Goal: Task Accomplishment & Management: Use online tool/utility

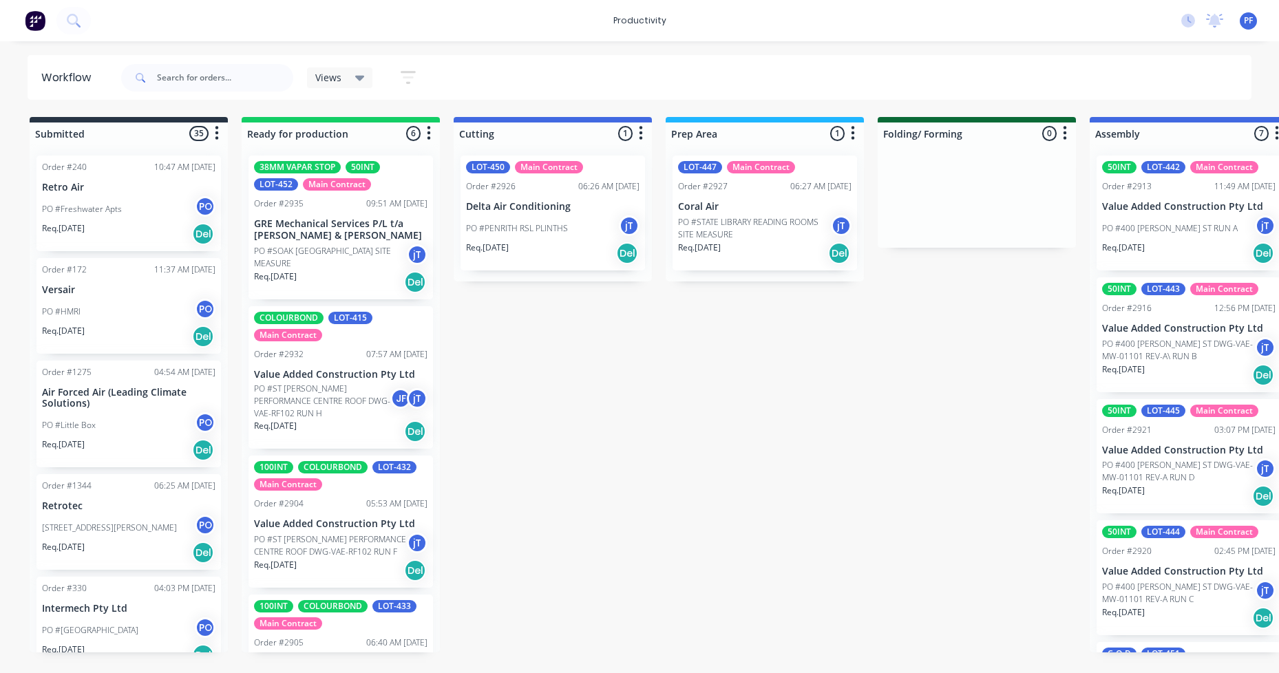
click at [1161, 327] on p "Value Added Construction Pty Ltd" at bounding box center [1189, 329] width 174 height 12
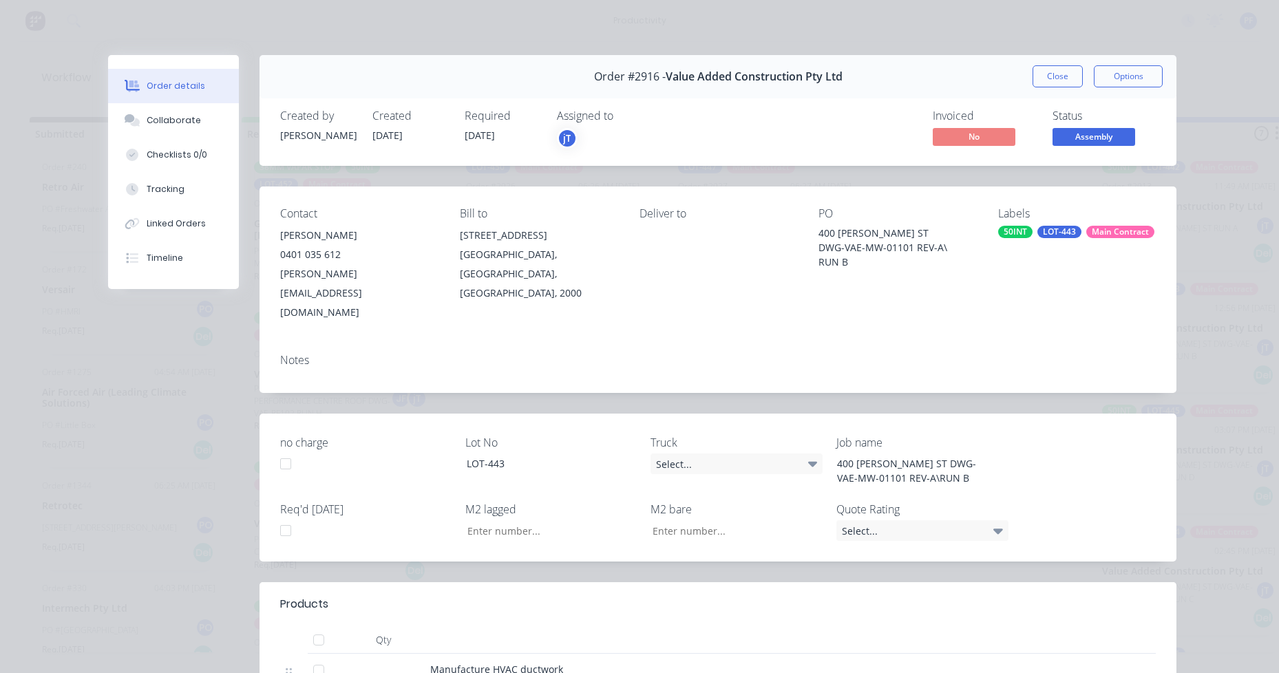
type input "34.40"
click at [1047, 233] on div "LOT-443" at bounding box center [1060, 232] width 44 height 12
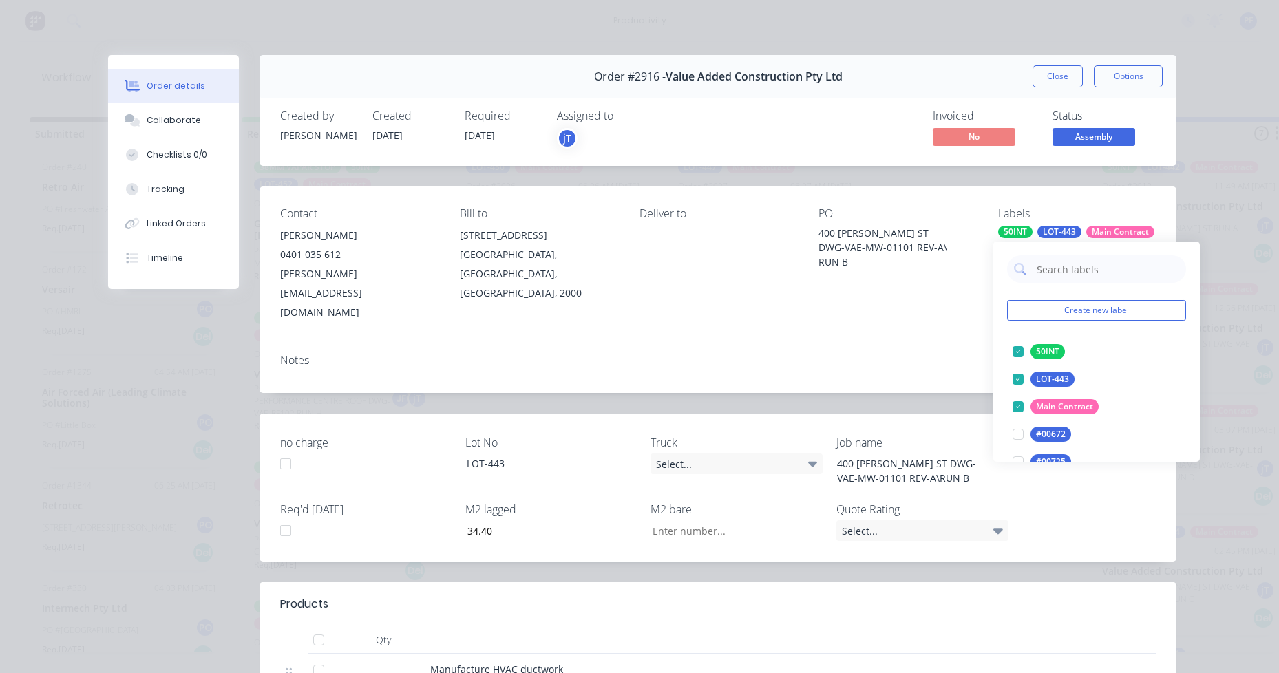
click at [1076, 273] on input "text" at bounding box center [1108, 269] width 144 height 28
type input "lag"
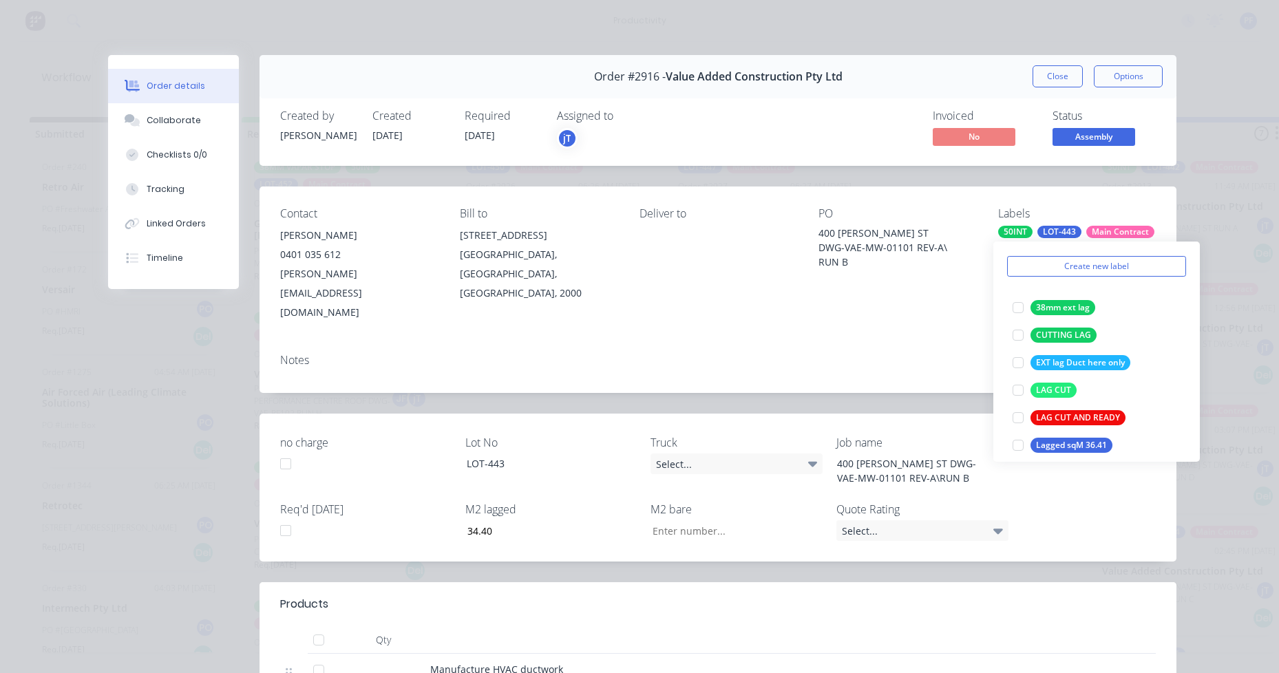
scroll to position [69, 0]
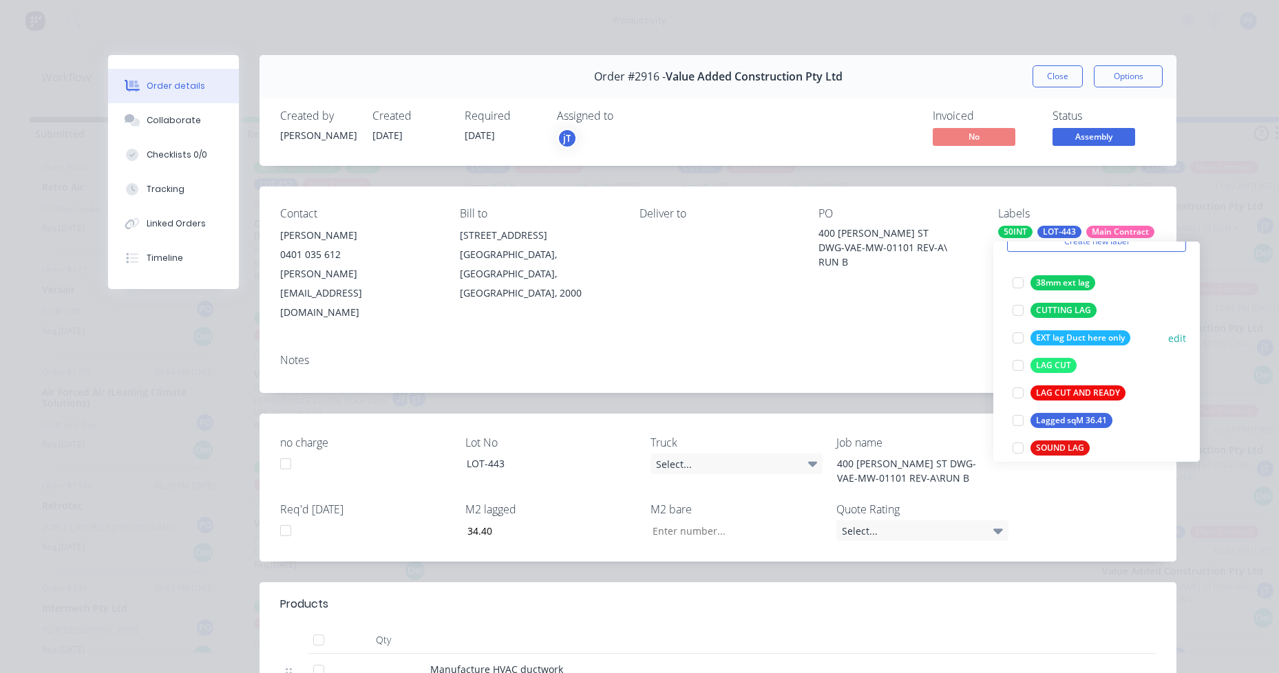
click at [1060, 390] on div "LAG CUT AND READY" at bounding box center [1078, 393] width 95 height 15
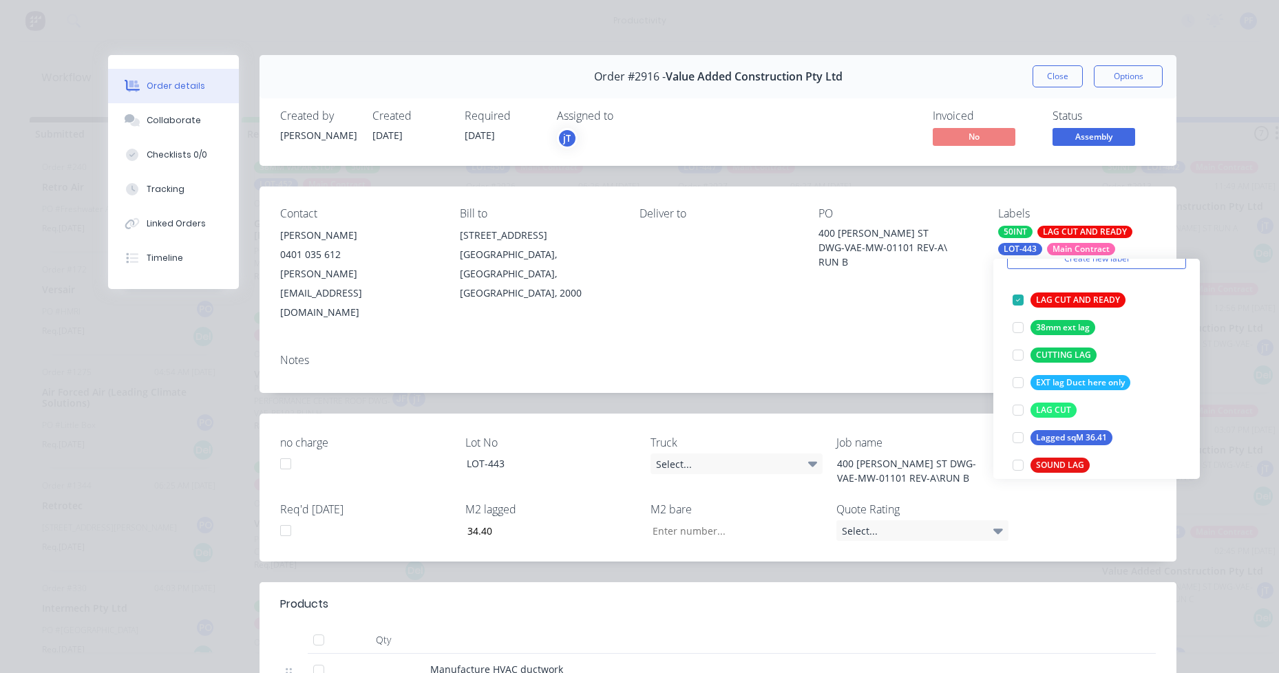
click at [910, 343] on div "Notes" at bounding box center [718, 368] width 917 height 50
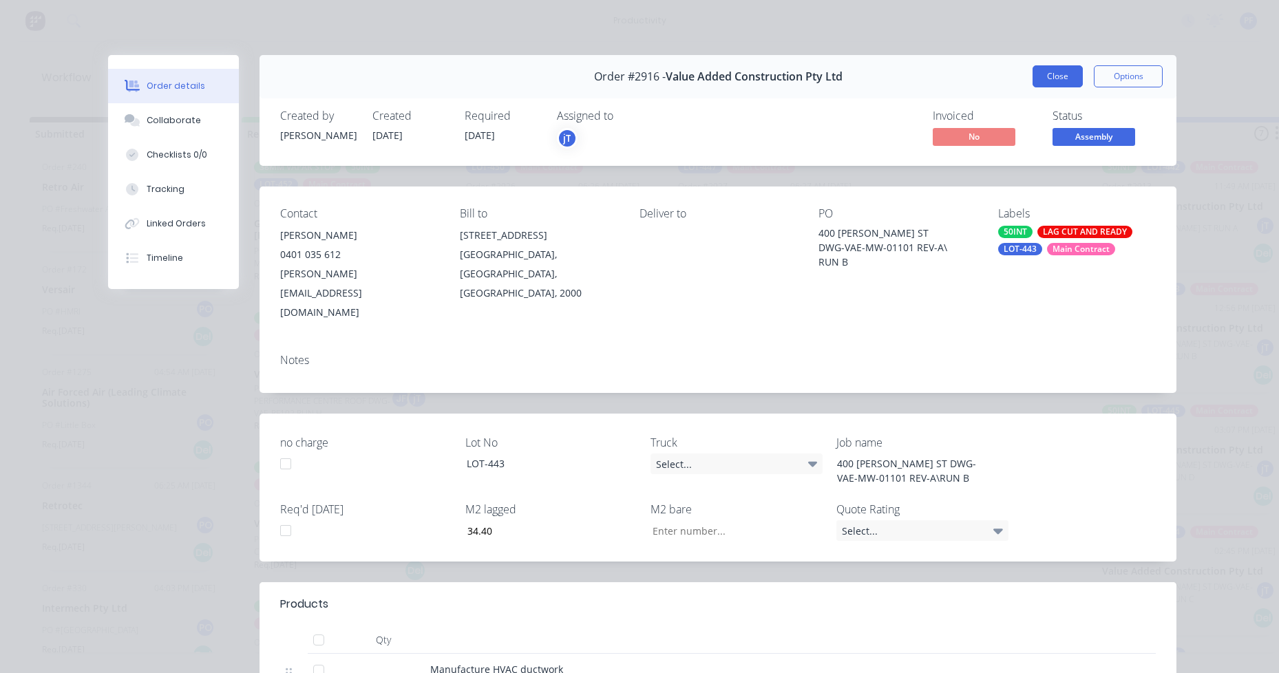
click at [1062, 81] on button "Close" at bounding box center [1058, 76] width 50 height 22
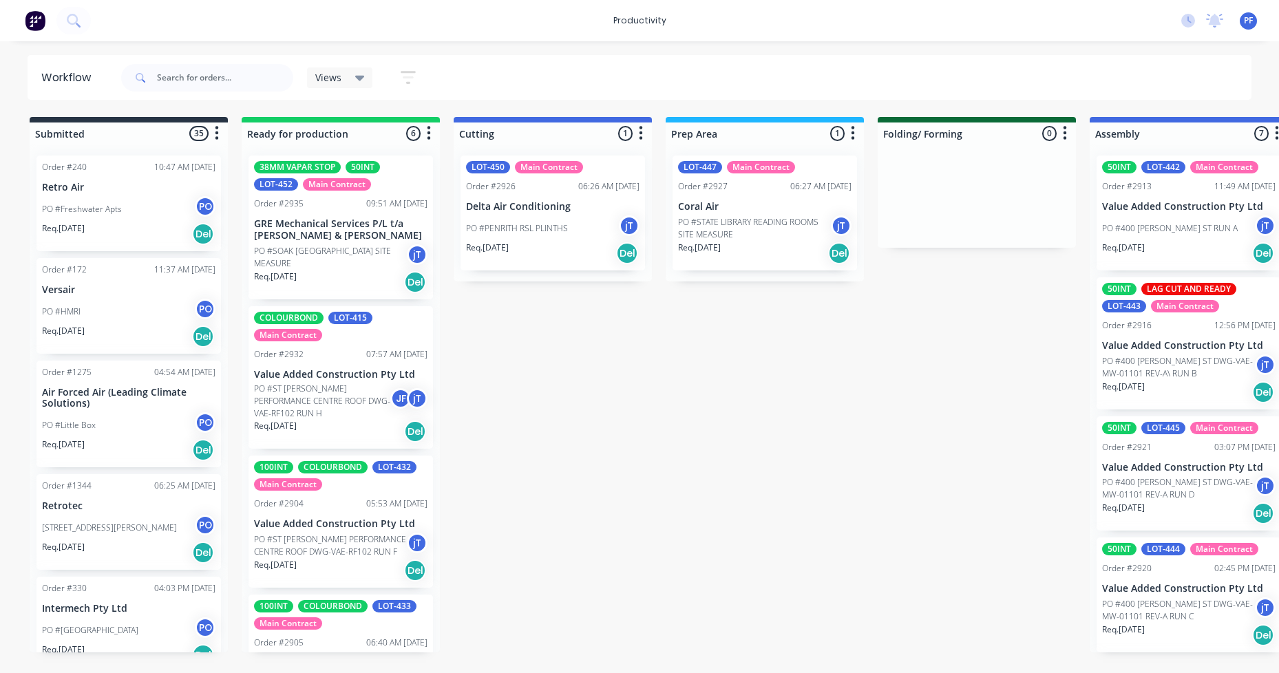
click at [1173, 186] on div "Order #2913 11:49 AM [DATE]" at bounding box center [1189, 186] width 174 height 12
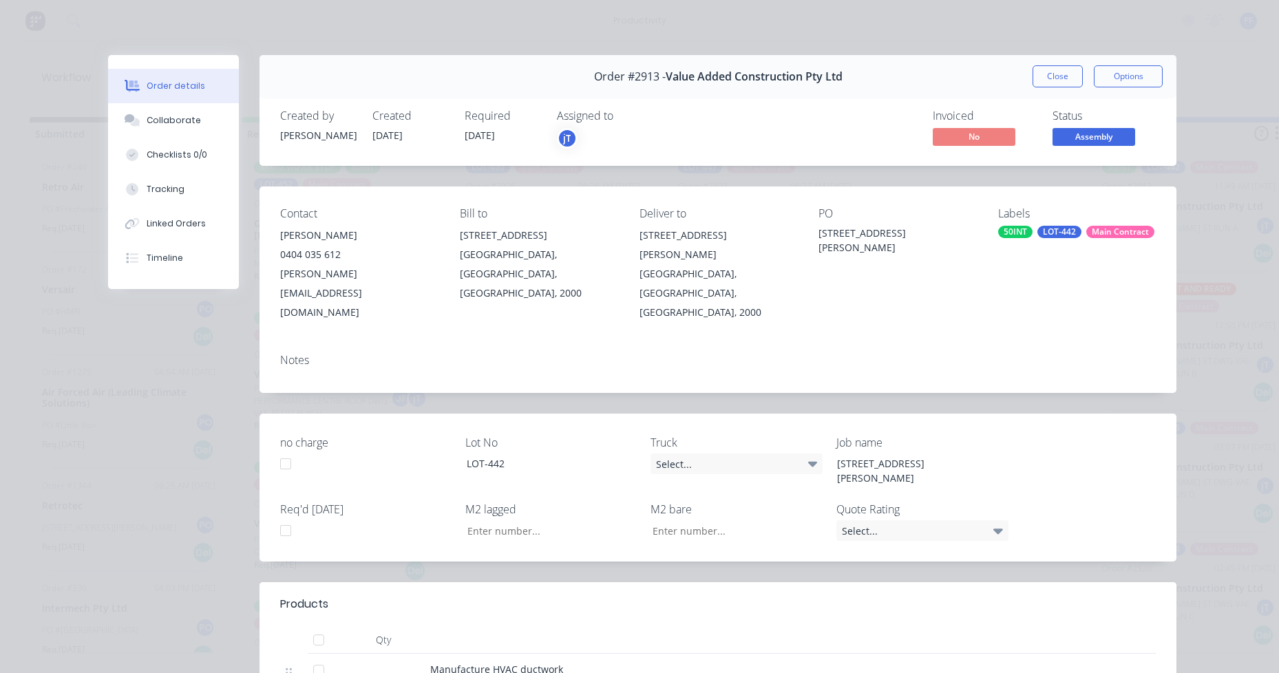
type input "21.71"
type input "3.17"
click at [1103, 251] on div "Labels 50INT LOT-442 Main Contract" at bounding box center [1077, 264] width 158 height 115
click at [1100, 244] on div "Labels 50INT LOT-442 Main Contract" at bounding box center [1077, 264] width 158 height 115
click at [1094, 219] on div "Labels" at bounding box center [1077, 213] width 158 height 13
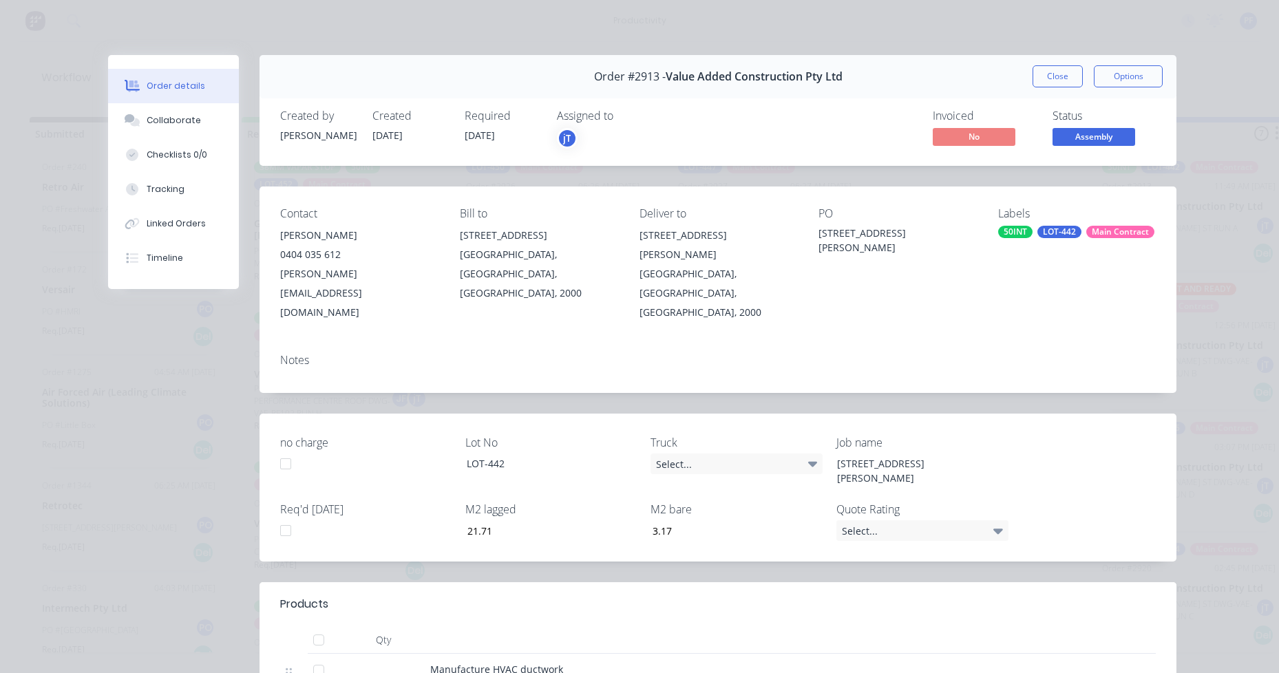
click at [1094, 221] on div "Labels 50INT LOT-442 Main Contract" at bounding box center [1077, 264] width 158 height 115
click at [1098, 232] on div "Main Contract" at bounding box center [1121, 232] width 68 height 12
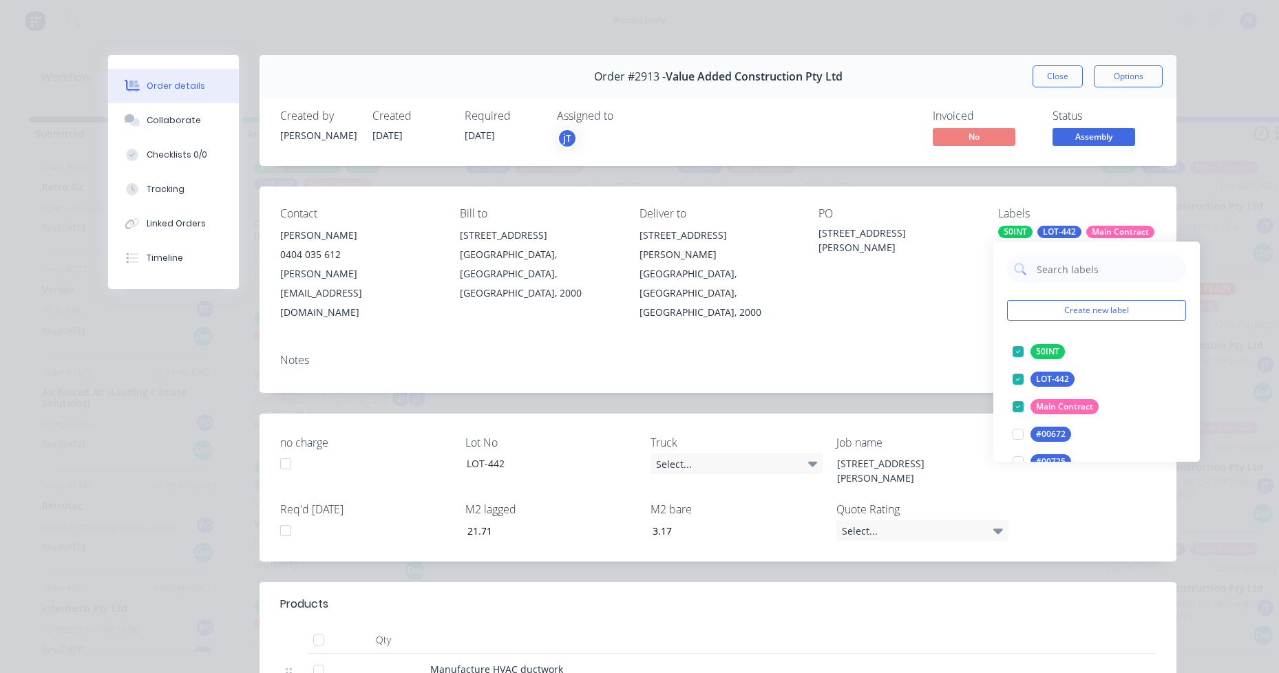
type input "lag cut"
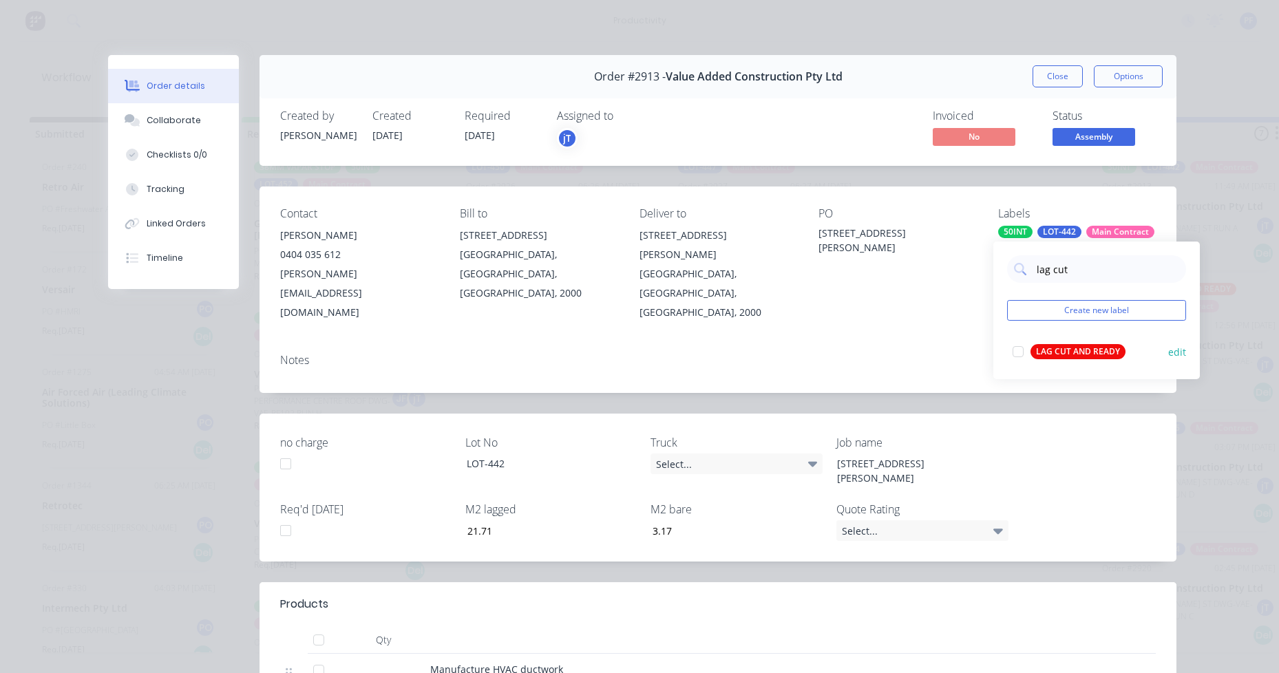
click at [1070, 359] on div "LAG CUT AND READY" at bounding box center [1078, 351] width 95 height 15
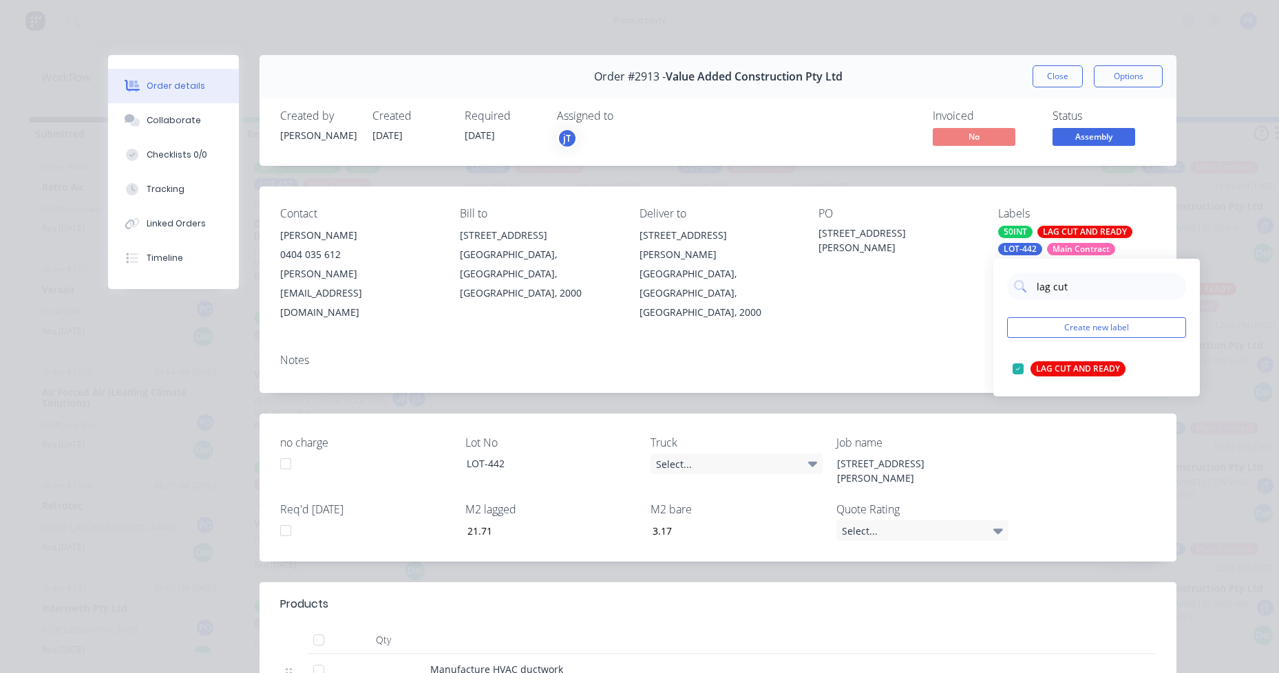
drag, startPoint x: 816, startPoint y: 286, endPoint x: 1009, endPoint y: 35, distance: 316.2
click at [817, 282] on div "Contact [PERSON_NAME] [PHONE_NUMBER] [PERSON_NAME][EMAIL_ADDRESS][DOMAIN_NAME] …" at bounding box center [718, 265] width 917 height 156
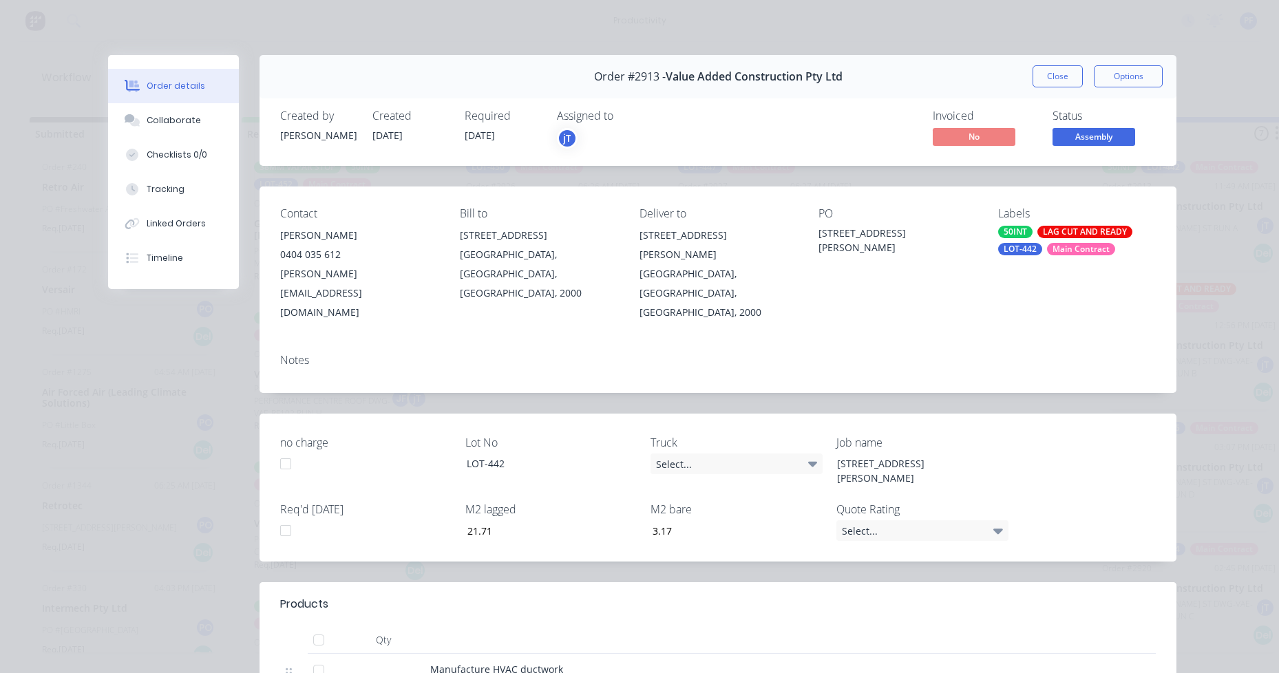
click at [1035, 88] on div "Order #2913 - Value Added Construction Pty Ltd Close Options" at bounding box center [718, 76] width 917 height 43
click at [1036, 87] on button "Close" at bounding box center [1058, 76] width 50 height 22
